Goal: Transaction & Acquisition: Purchase product/service

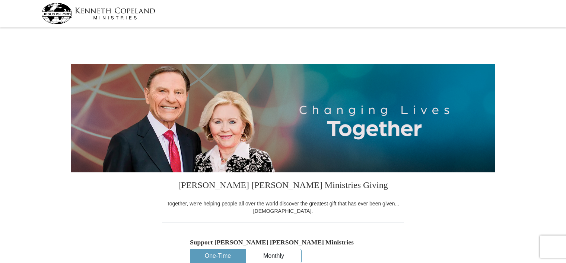
select select "OK"
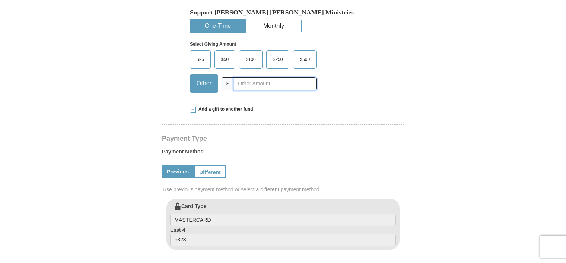
click at [279, 83] on input "text" at bounding box center [275, 83] width 83 height 13
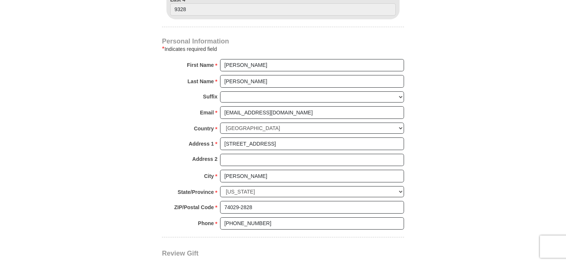
scroll to position [691, 0]
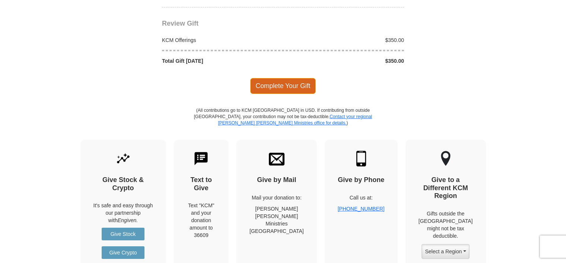
type input "350"
click at [291, 85] on span "Complete Your Gift" at bounding box center [283, 86] width 66 height 16
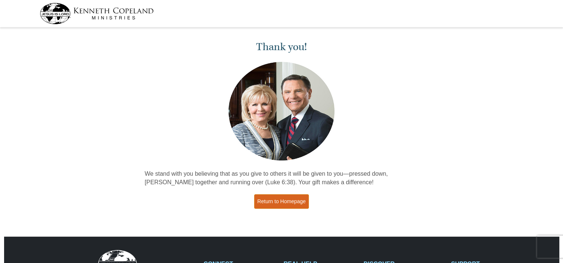
click at [291, 206] on link "Return to Homepage" at bounding box center [281, 202] width 55 height 15
